Goal: Transaction & Acquisition: Subscribe to service/newsletter

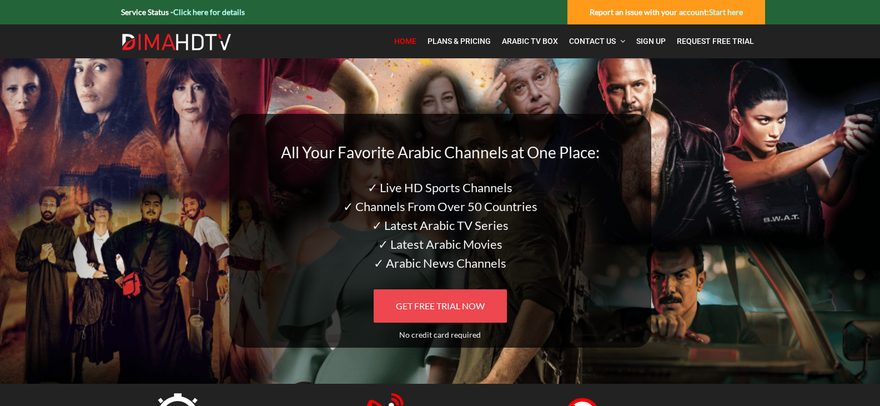
click at [455, 304] on span "GET FREE TRIAL NOW" at bounding box center [440, 305] width 89 height 11
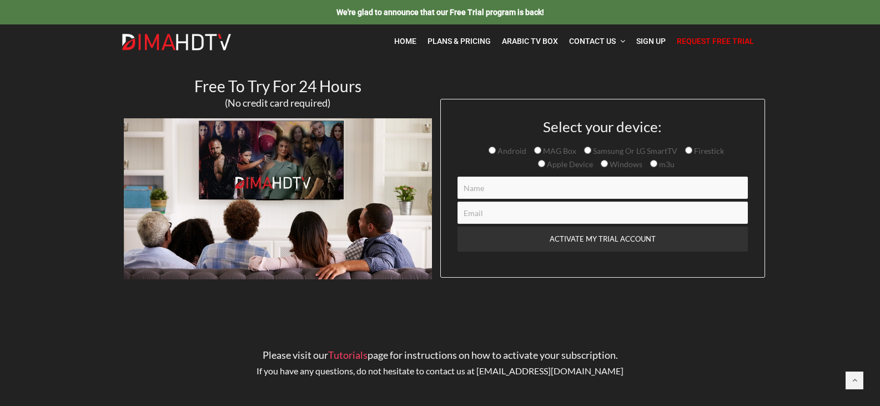
click at [609, 163] on span "Windows" at bounding box center [625, 163] width 34 height 9
click at [608, 163] on input "Windows" at bounding box center [603, 163] width 7 height 7
radio input "true"
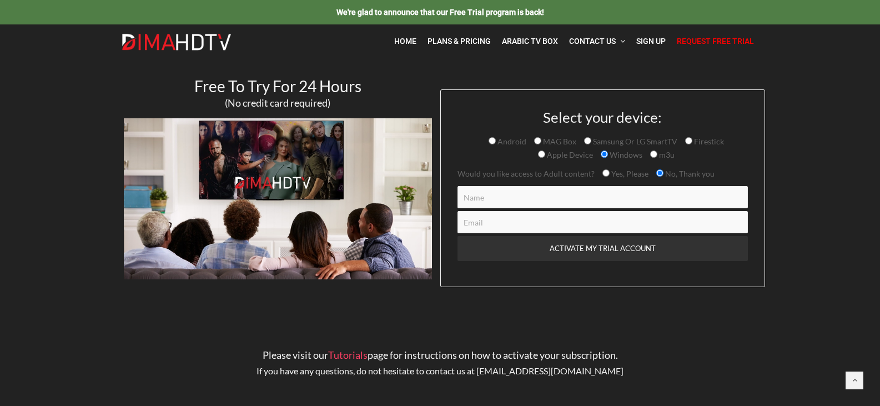
click at [562, 195] on input "Contact form" at bounding box center [602, 197] width 290 height 22
type input "Adam"
click at [467, 223] on input "Contact form" at bounding box center [602, 222] width 290 height 22
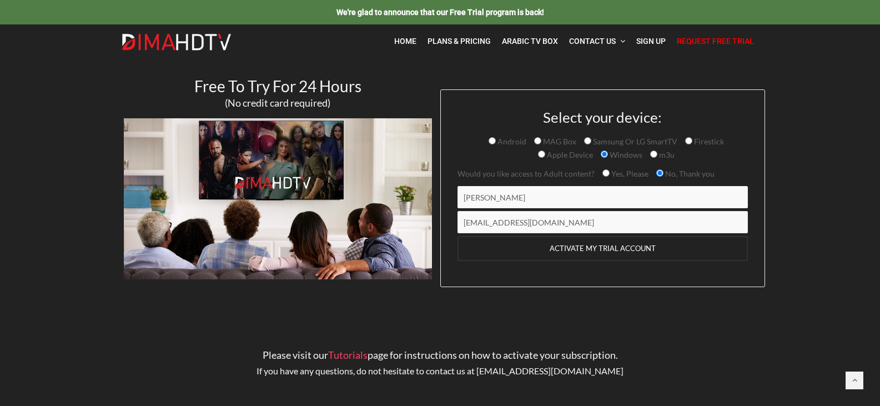
type input "karimny90@gmail.com"
click at [628, 246] on input "ACTIVATE MY TRIAL ACCOUNT" at bounding box center [602, 248] width 290 height 25
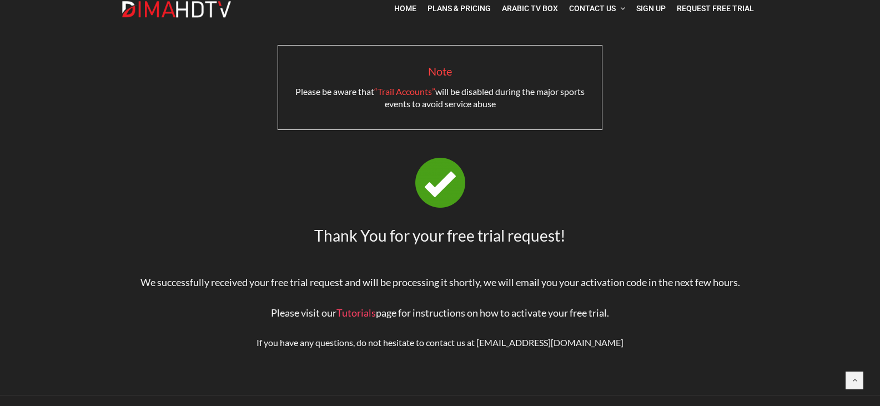
scroll to position [63, 0]
